Goal: Information Seeking & Learning: Learn about a topic

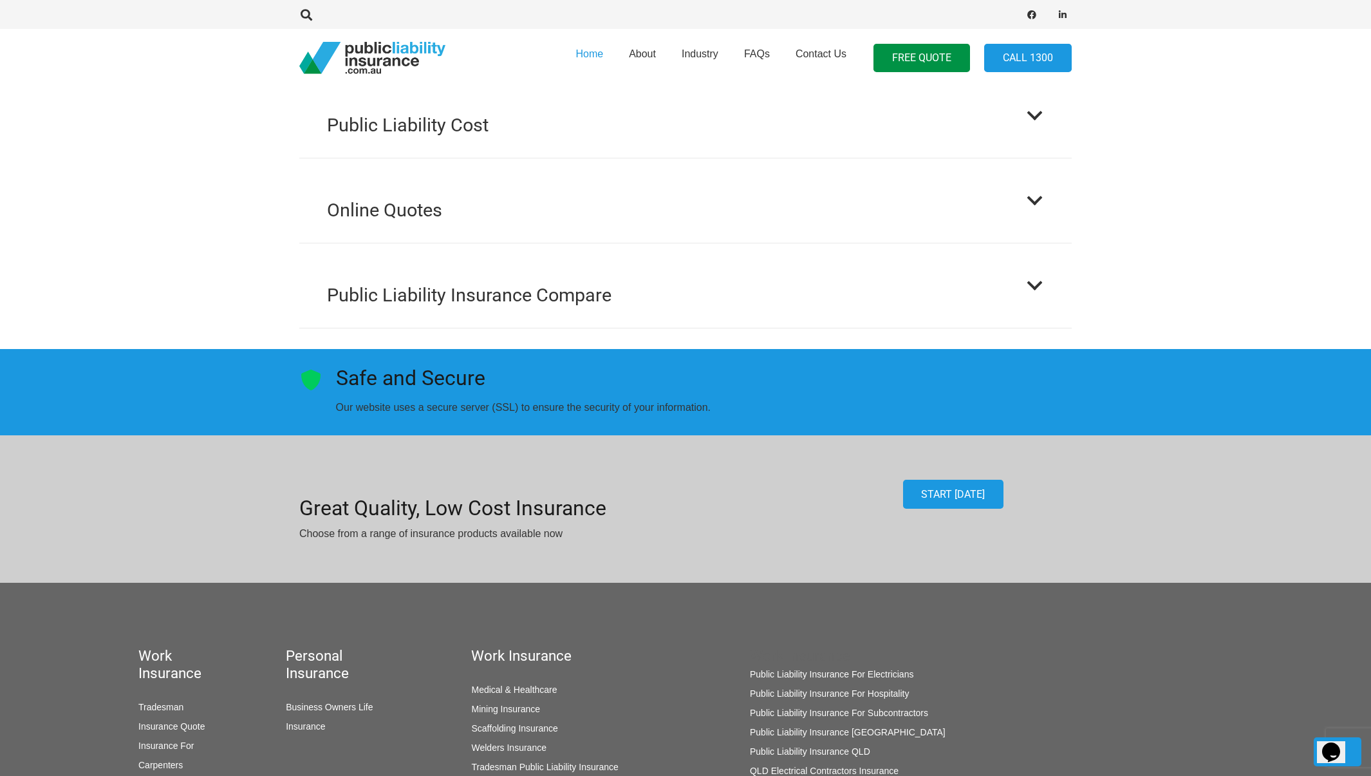
scroll to position [1842, 0]
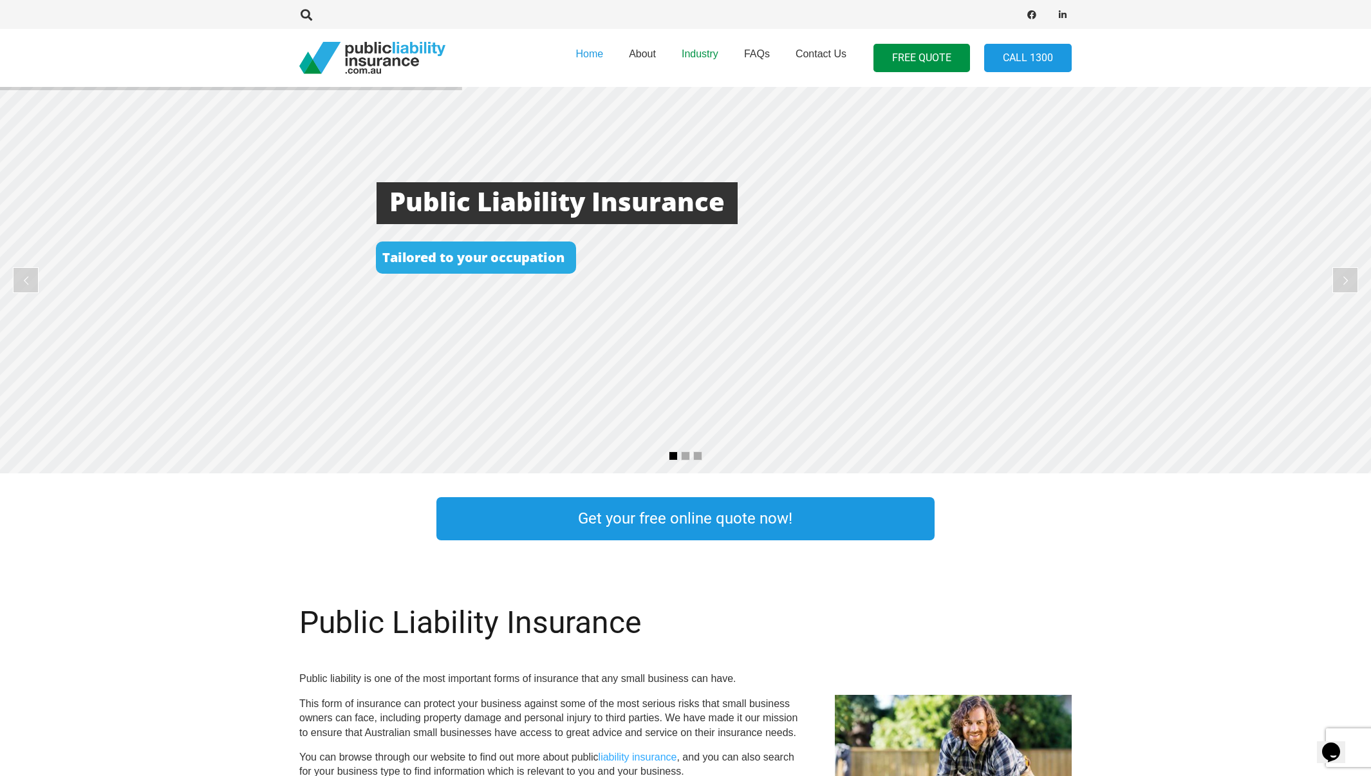
click at [692, 53] on span "Industry" at bounding box center [700, 53] width 37 height 11
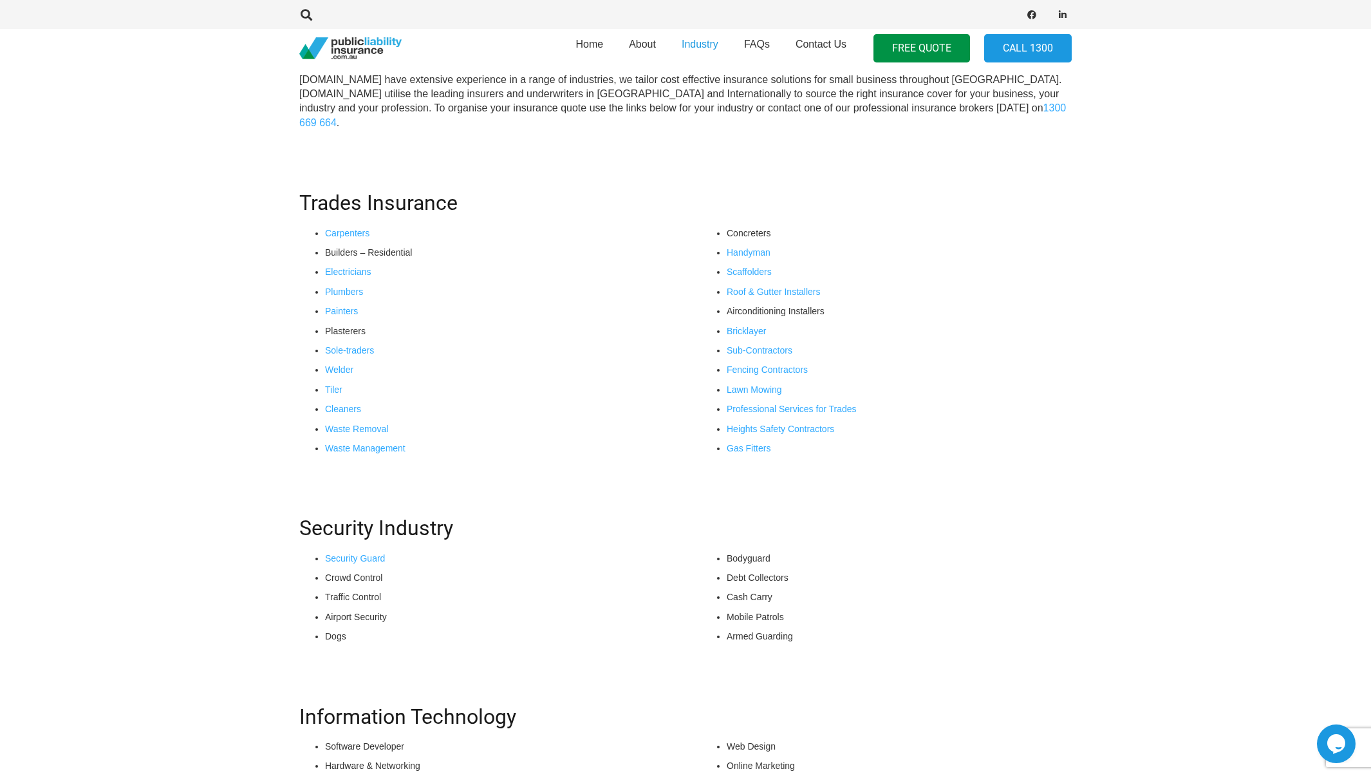
scroll to position [1153, 0]
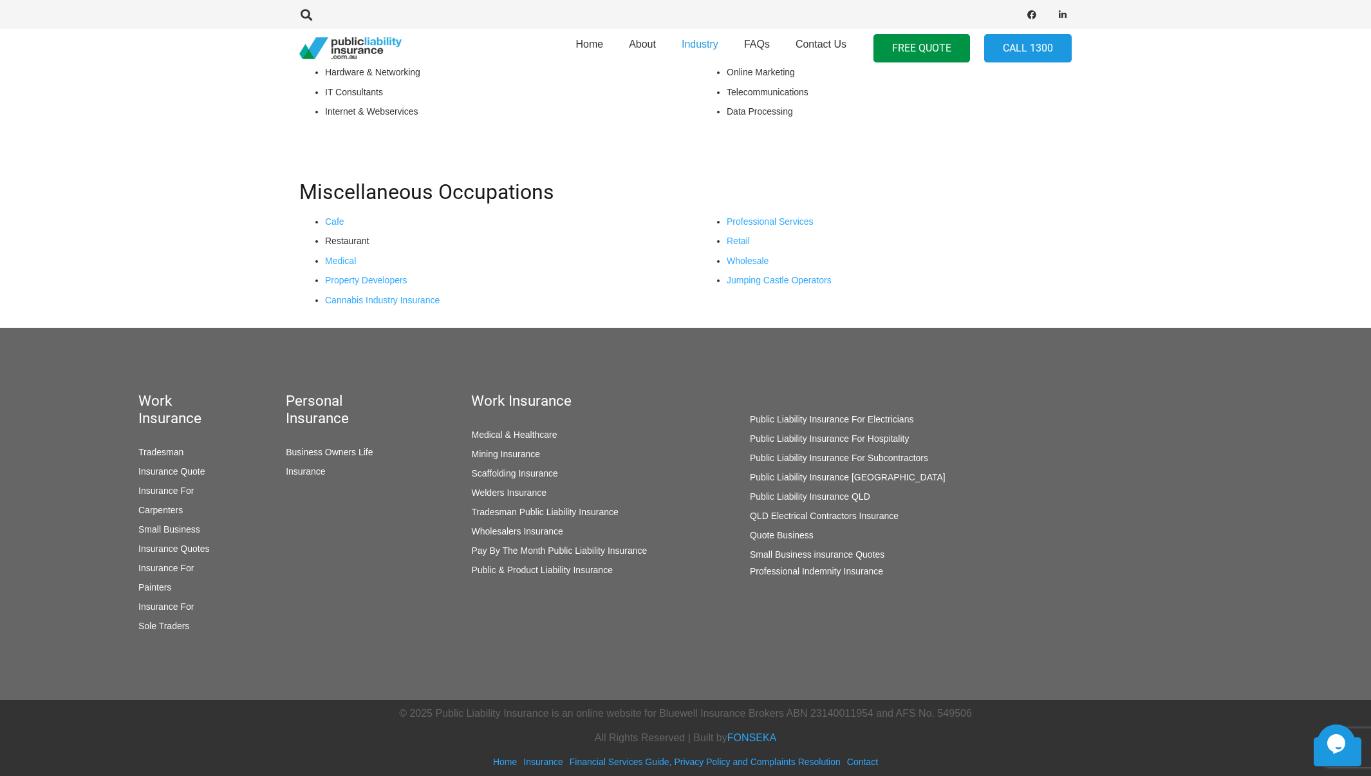
drag, startPoint x: 1285, startPoint y: 440, endPoint x: 1215, endPoint y: 474, distance: 78.0
click at [1279, 446] on div "Work Insurance Tradesman Insurance Quote Insurance For Carpenters Small Busines…" at bounding box center [685, 514] width 1371 height 372
click at [1023, 521] on div "QLD Electrical Contractors Insurance" at bounding box center [898, 515] width 297 height 19
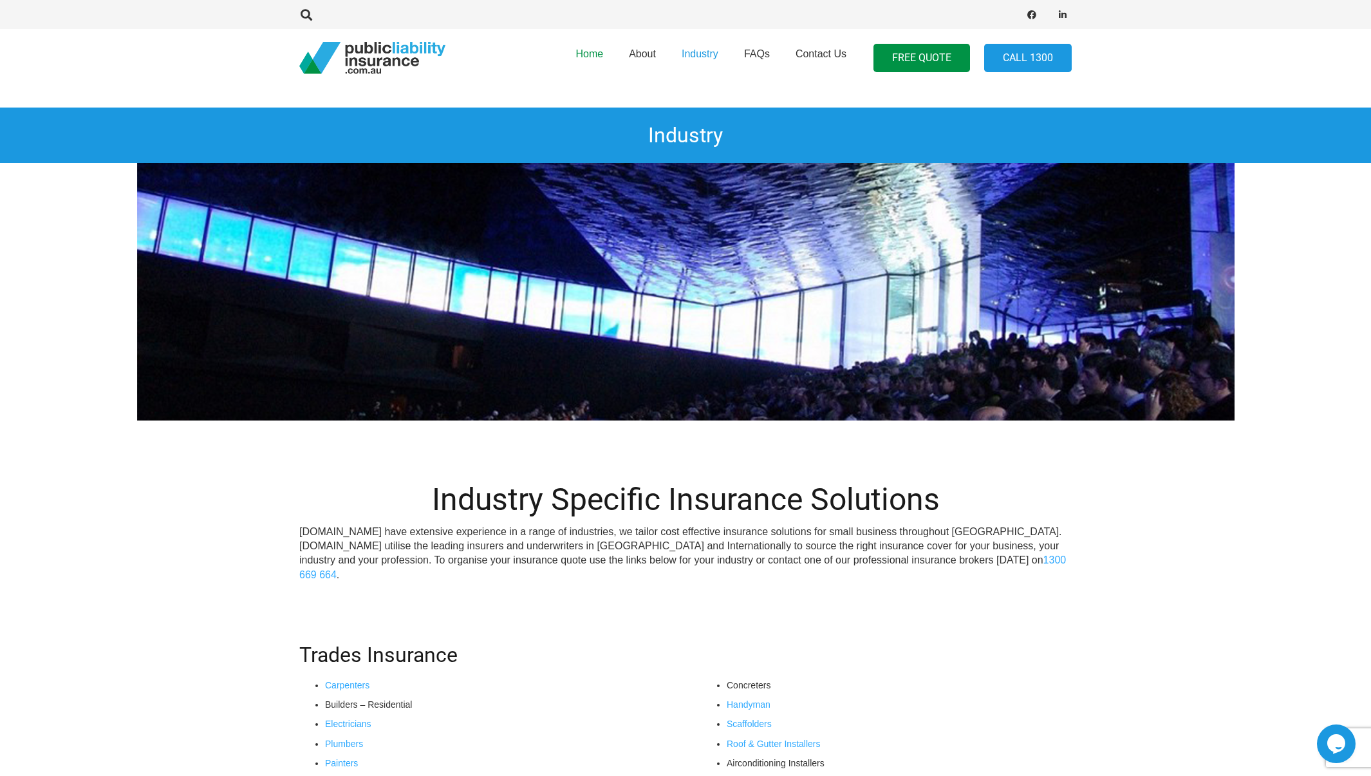
click at [581, 51] on span "Home" at bounding box center [589, 53] width 28 height 11
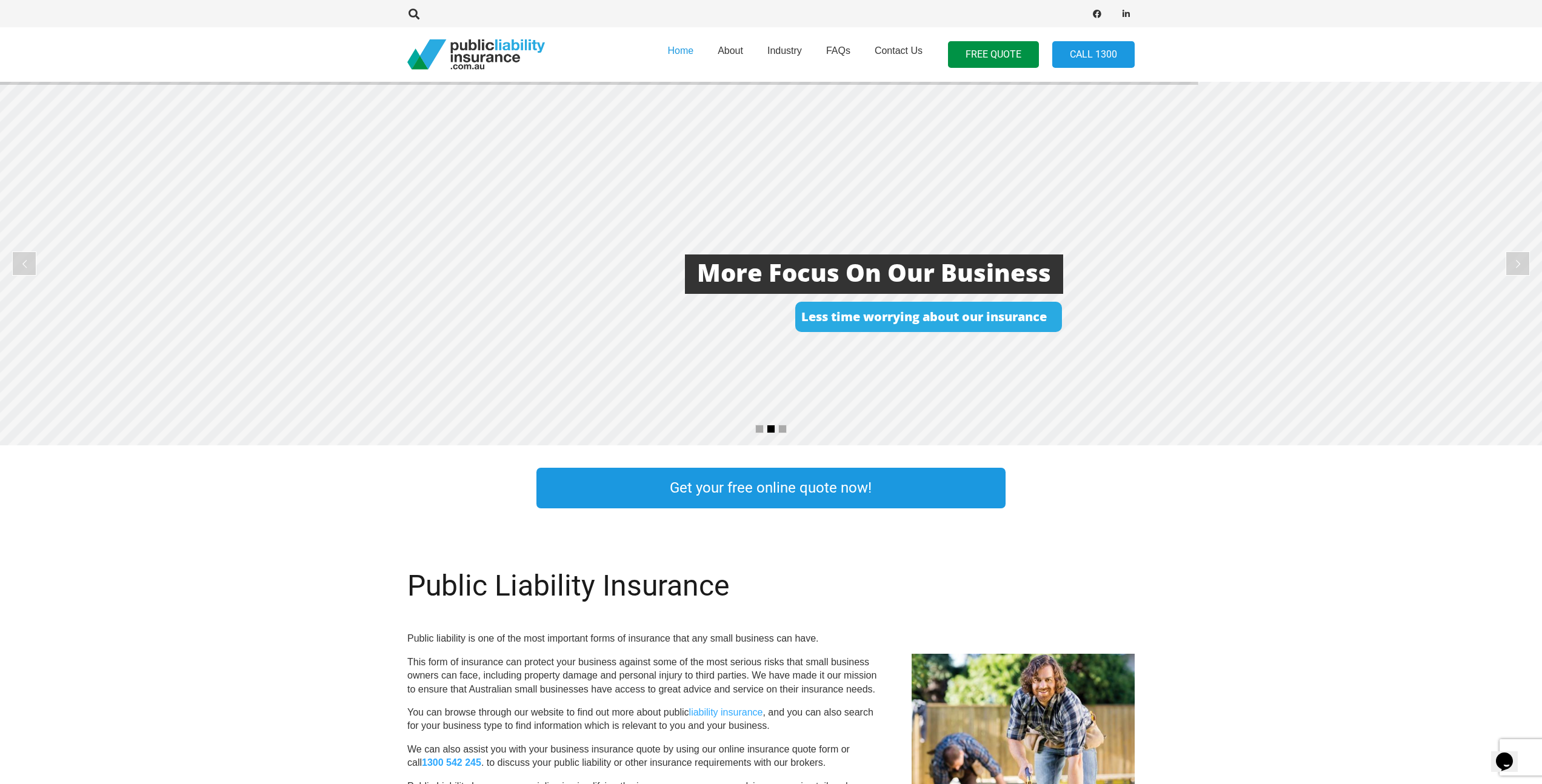
click at [297, 305] on rs-layer at bounding box center [771, 264] width 1542 height 363
